Goal: Find specific page/section: Find specific page/section

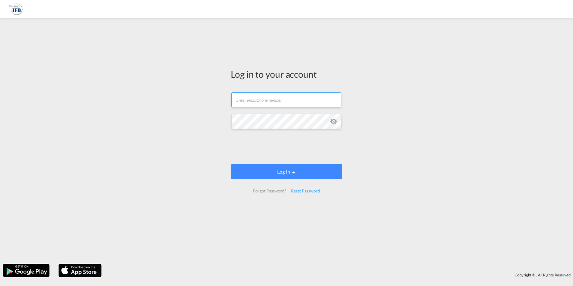
drag, startPoint x: 256, startPoint y: 101, endPoint x: 255, endPoint y: 104, distance: 3.1
click at [256, 101] on input "text" at bounding box center [286, 99] width 110 height 15
type input "[PERSON_NAME][EMAIL_ADDRESS][DOMAIN_NAME]"
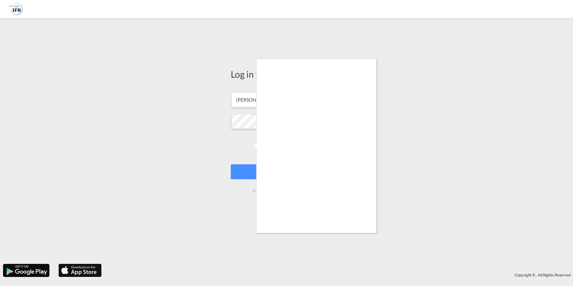
click at [251, 167] on div at bounding box center [286, 143] width 573 height 286
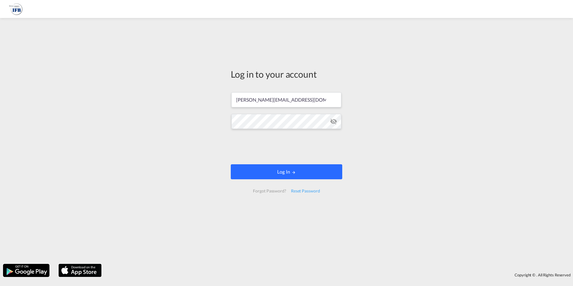
click at [294, 169] on button "Log In" at bounding box center [286, 171] width 111 height 15
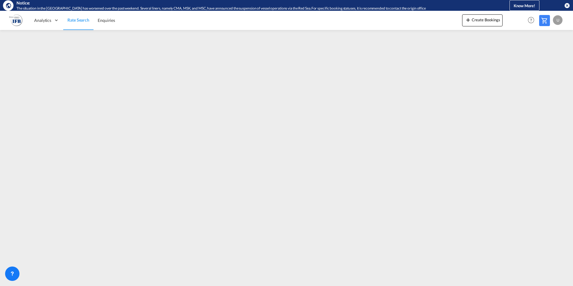
click at [563, 17] on md-menu "U My Profile Logout" at bounding box center [558, 18] width 11 height 14
click at [560, 19] on div "U" at bounding box center [558, 20] width 10 height 10
click at [559, 54] on button "Logout" at bounding box center [550, 57] width 39 height 12
